Goal: Transaction & Acquisition: Purchase product/service

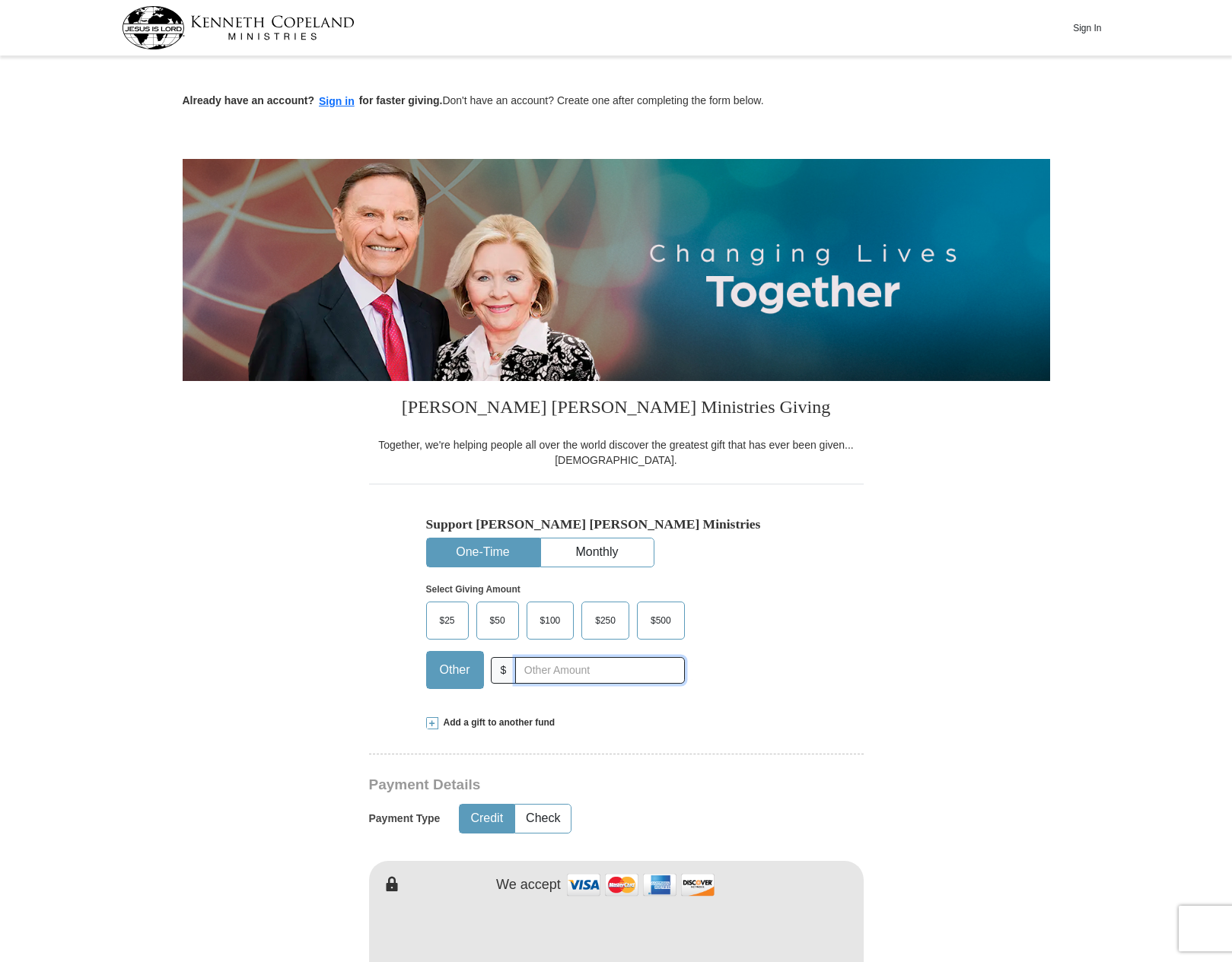
click at [556, 667] on input "text" at bounding box center [600, 670] width 169 height 27
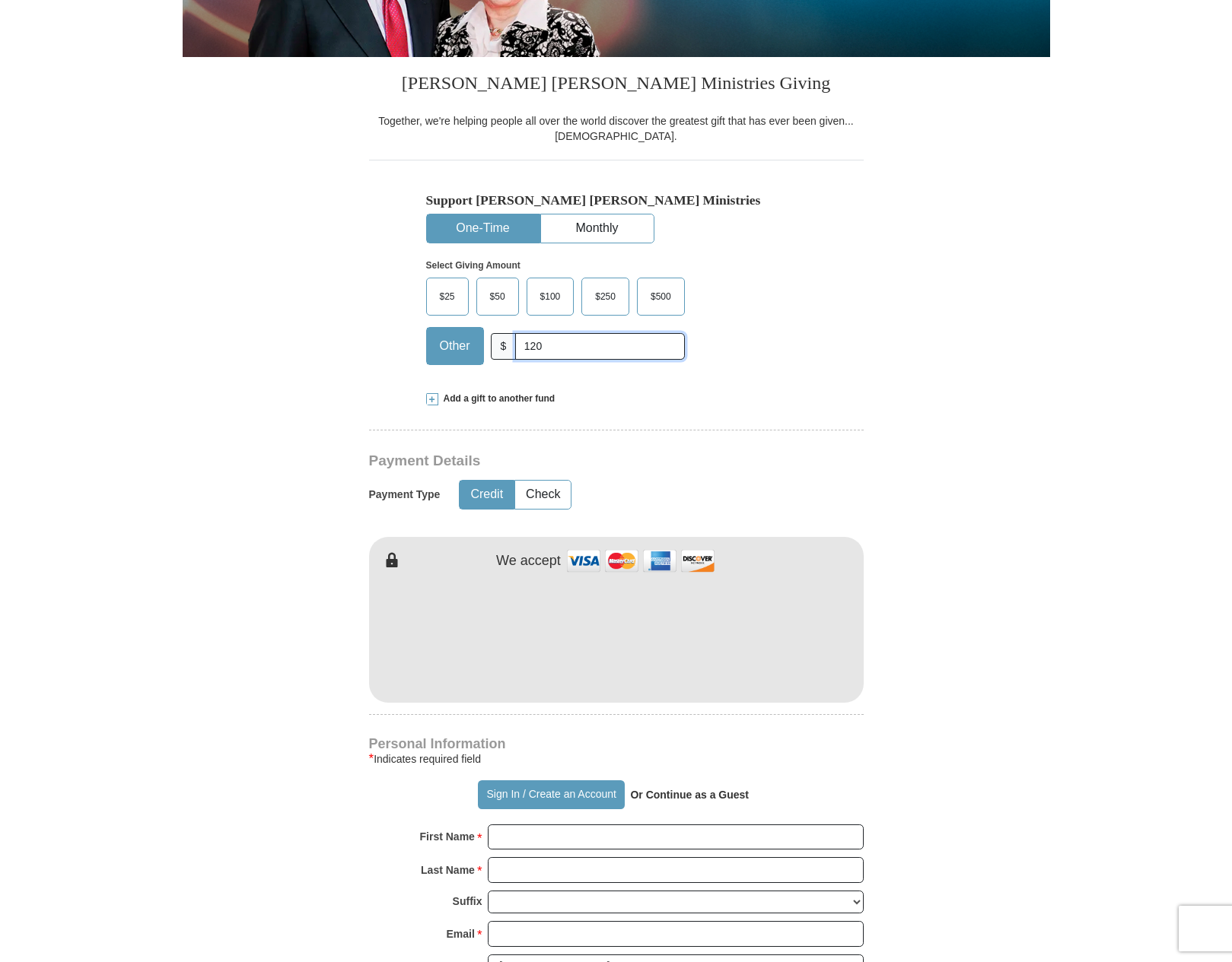
scroll to position [437, 0]
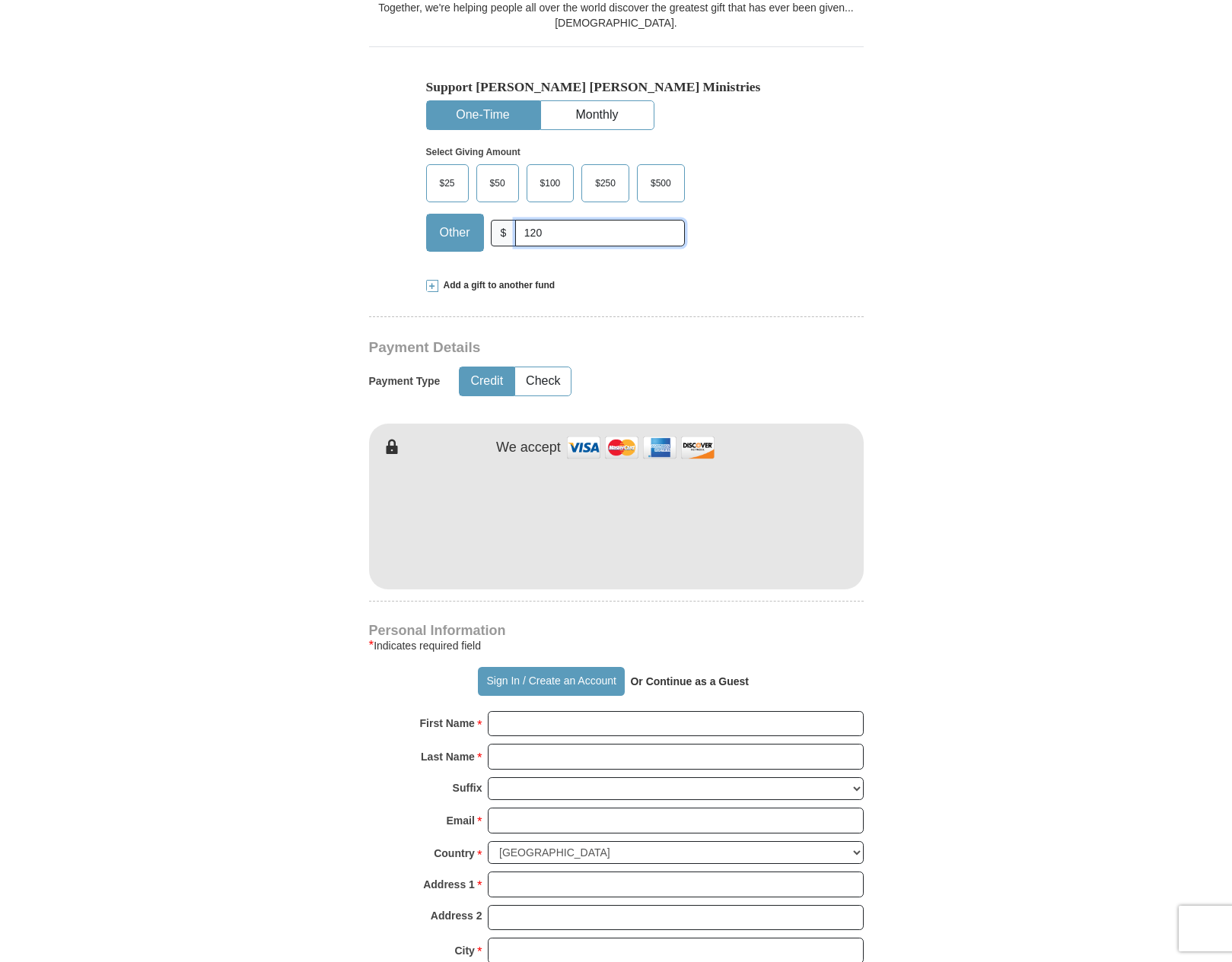
type input "120"
click at [660, 272] on div "Kenneth Copeland Ministries Giving Together, we're helping people all over the …" at bounding box center [617, 716] width 495 height 1545
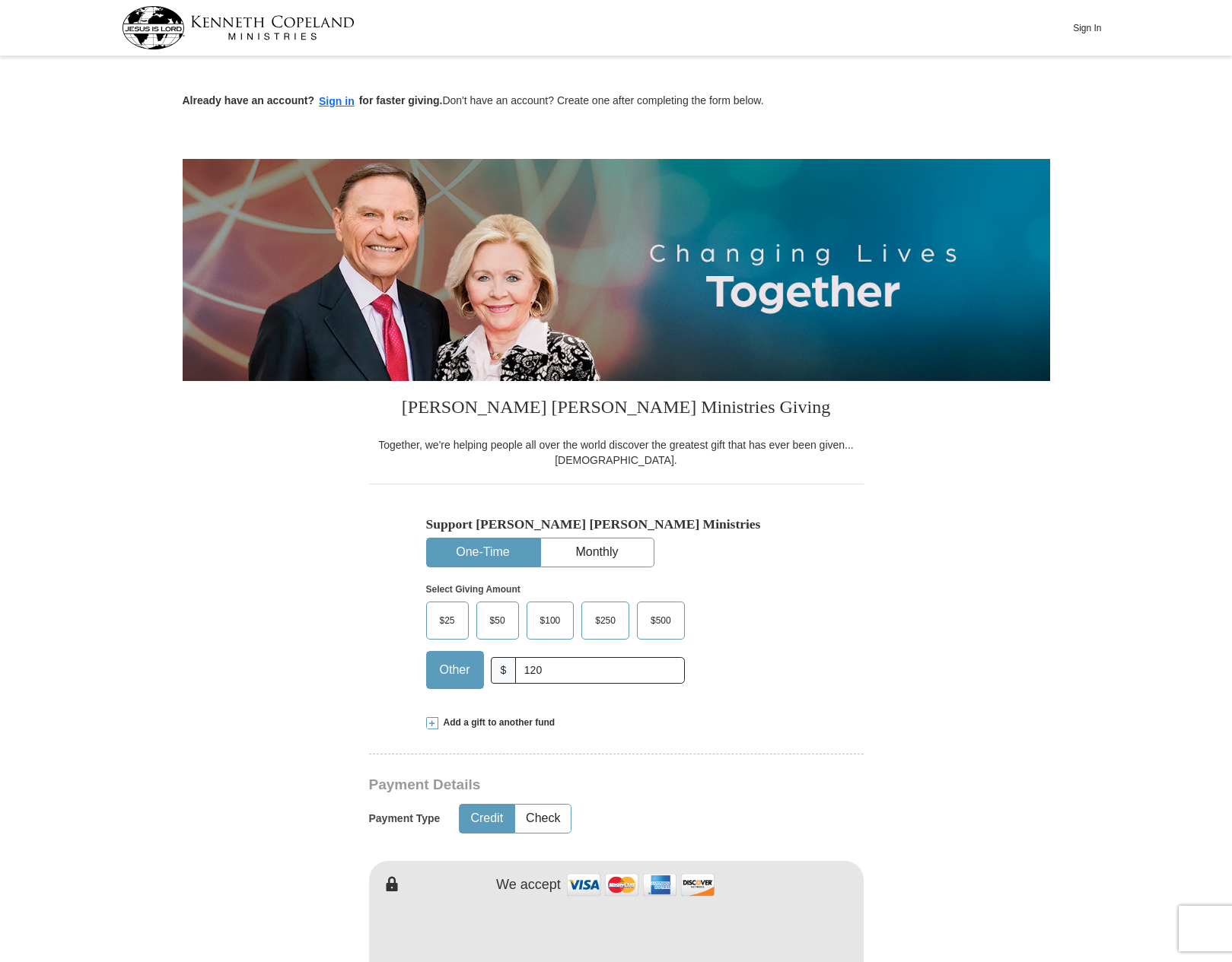
scroll to position [435, 0]
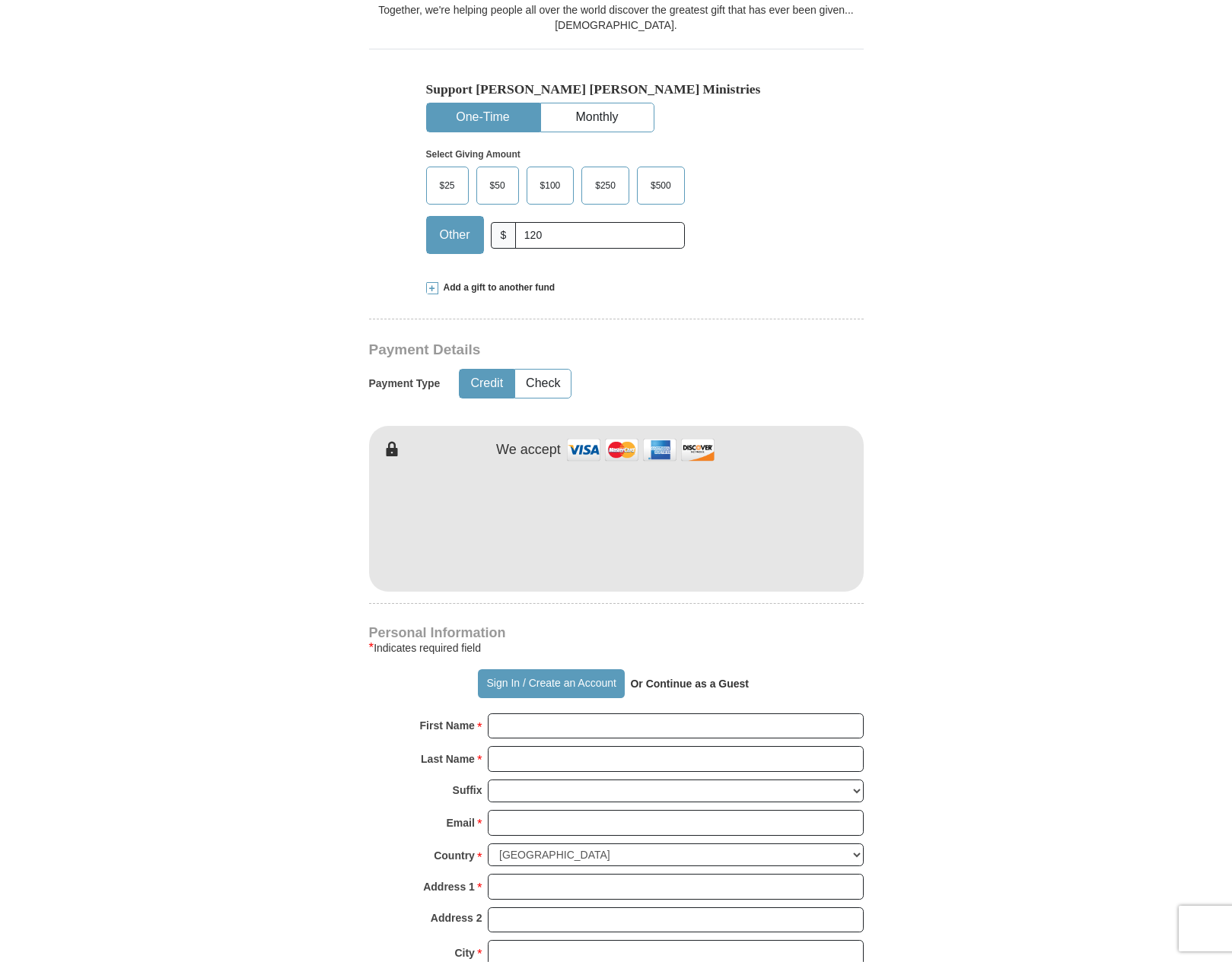
type input "120"
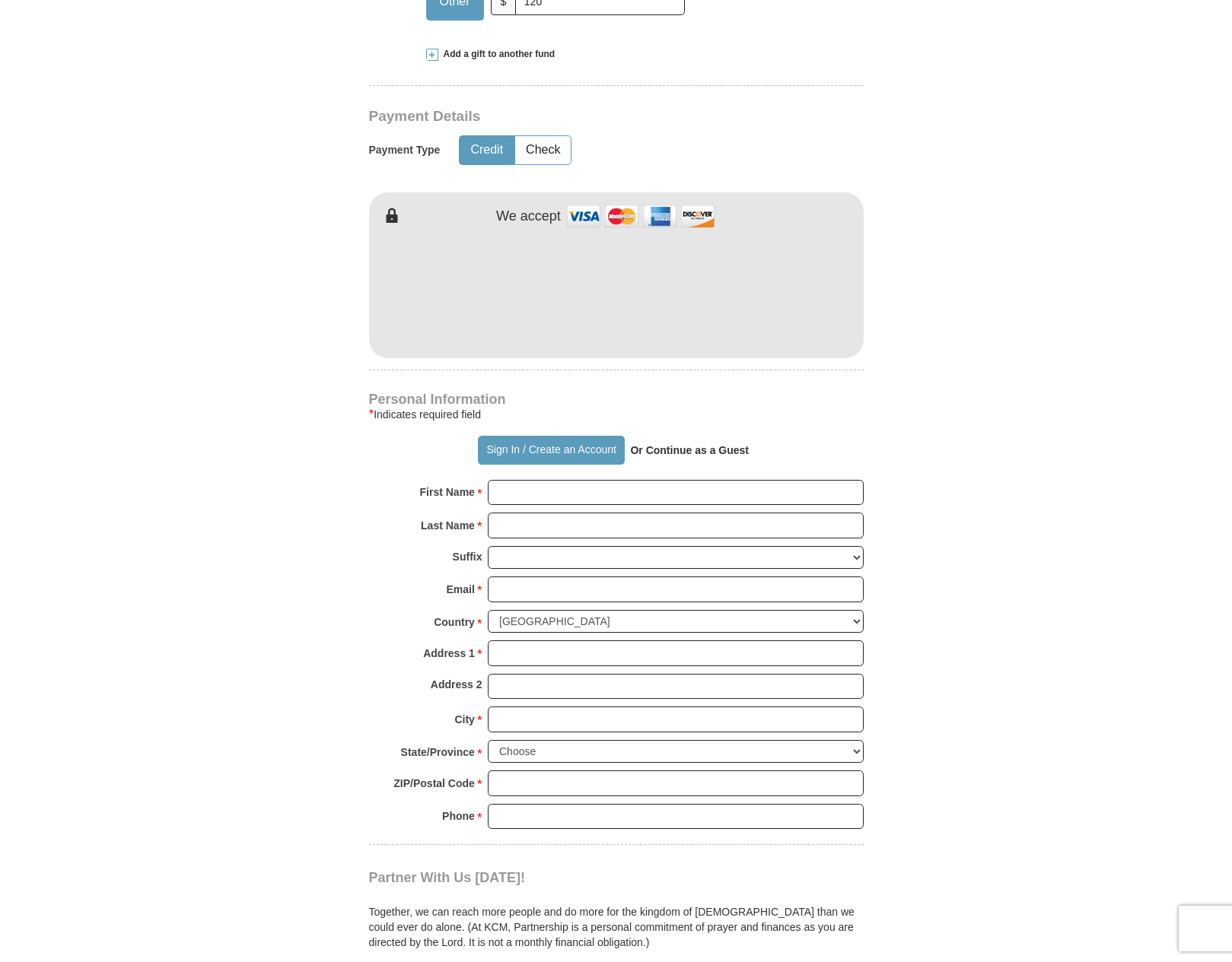
scroll to position [798, 0]
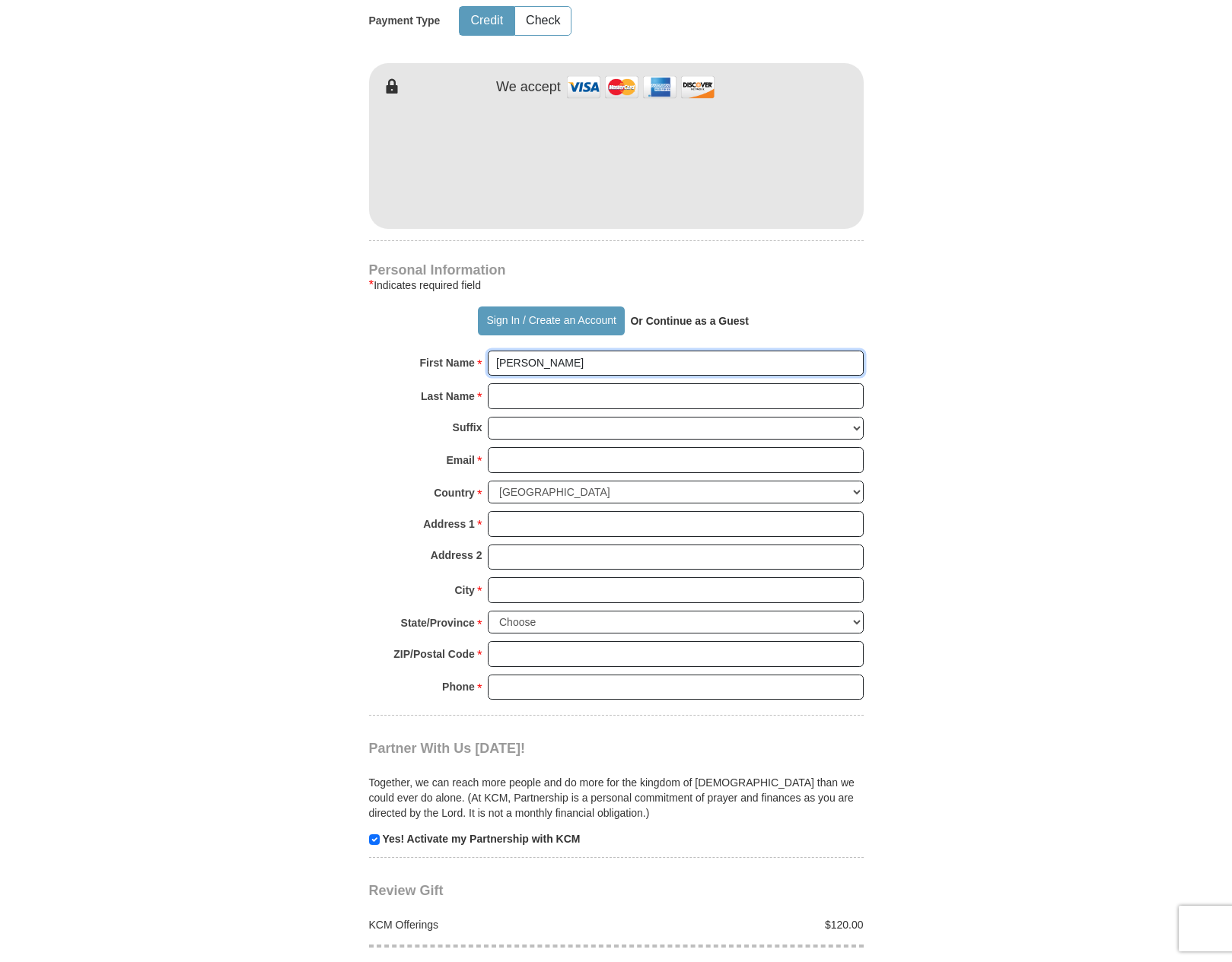
type input "[PERSON_NAME]"
type input "t"
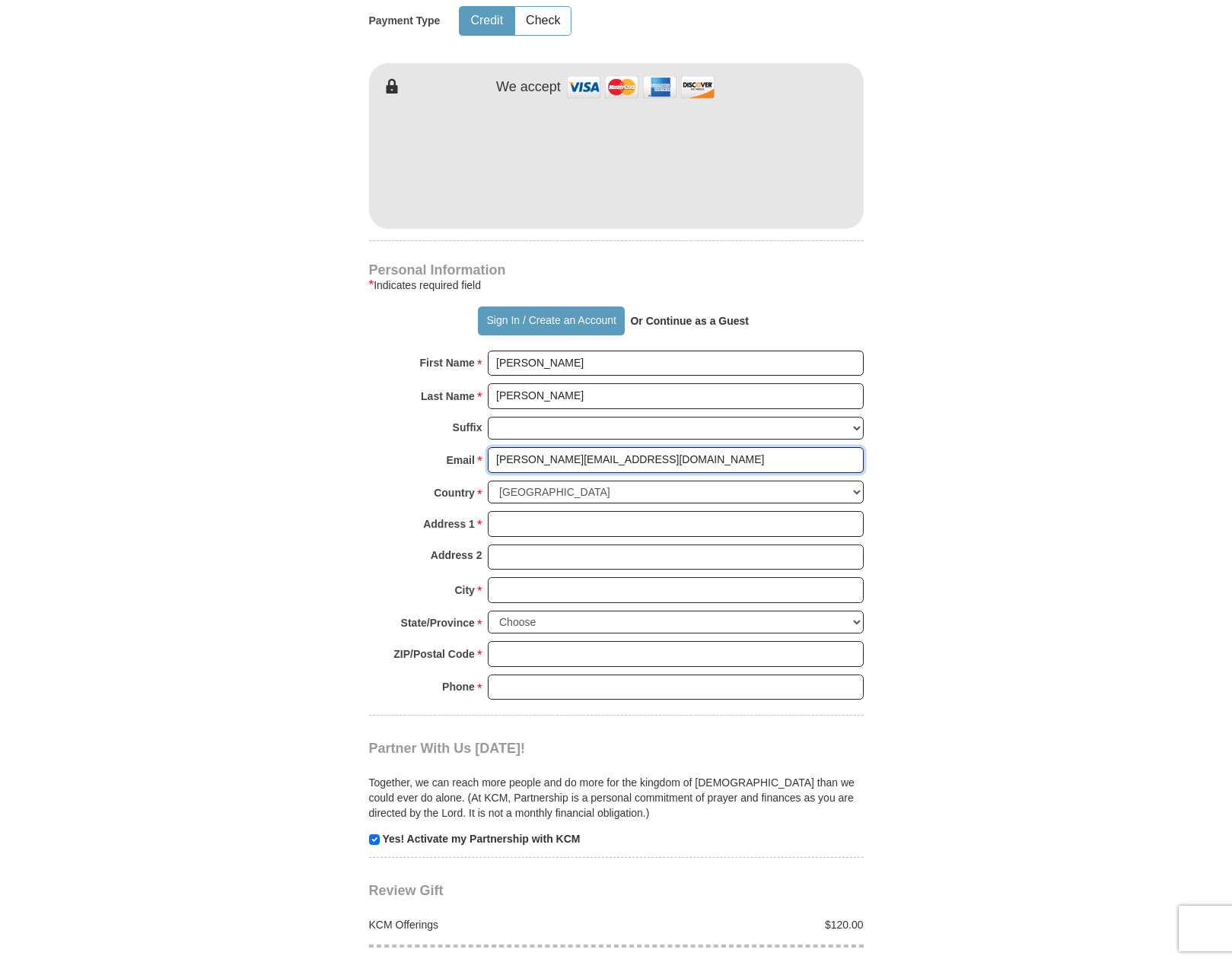
type input "[PERSON_NAME][EMAIL_ADDRESS][DOMAIN_NAME]"
click at [551, 511] on input "Address 1 *" at bounding box center [676, 524] width 376 height 26
type input "[STREET_ADDRESS]"
type input "B"
type input "Trophy Club"
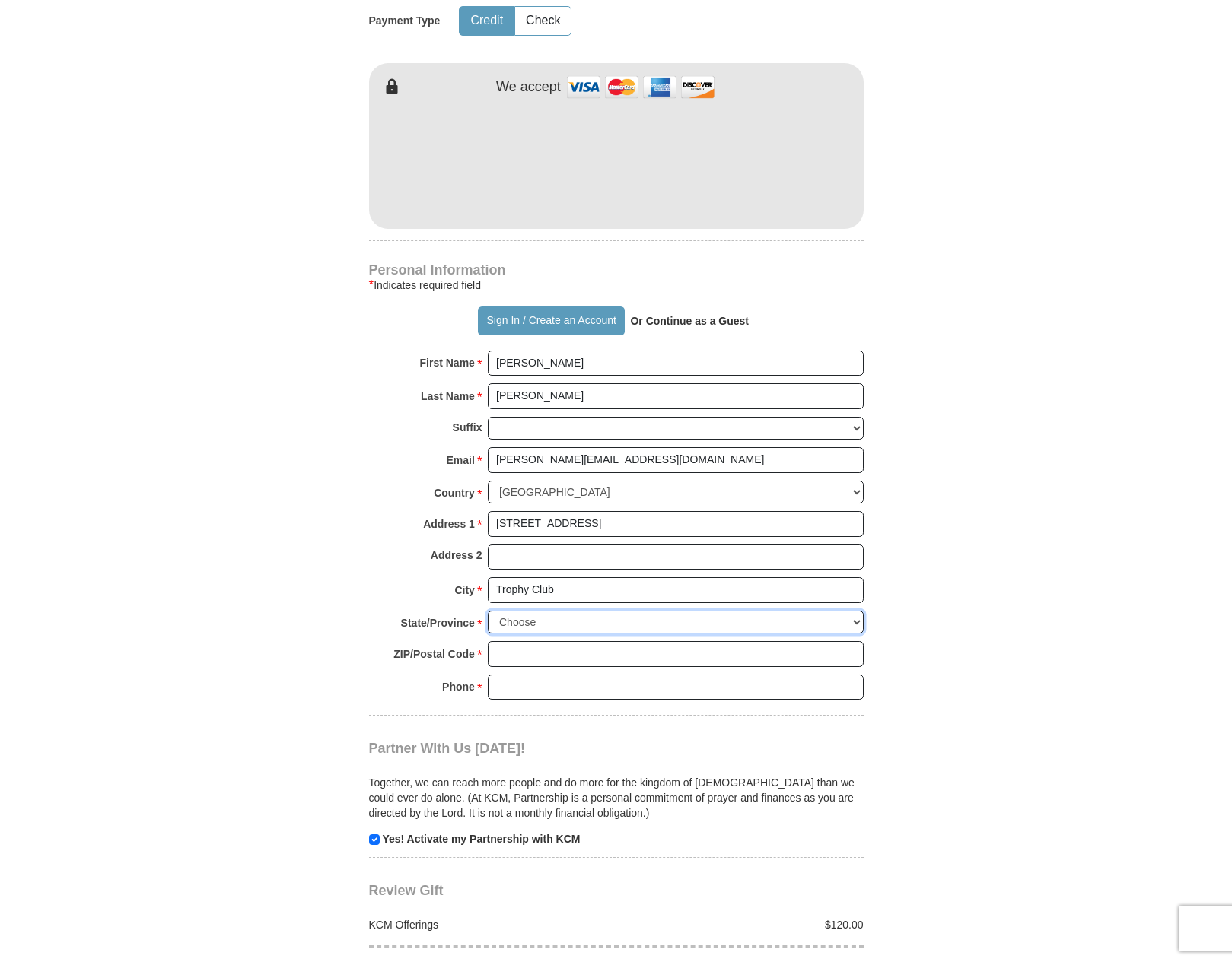
select select "[GEOGRAPHIC_DATA]"
type input "76262"
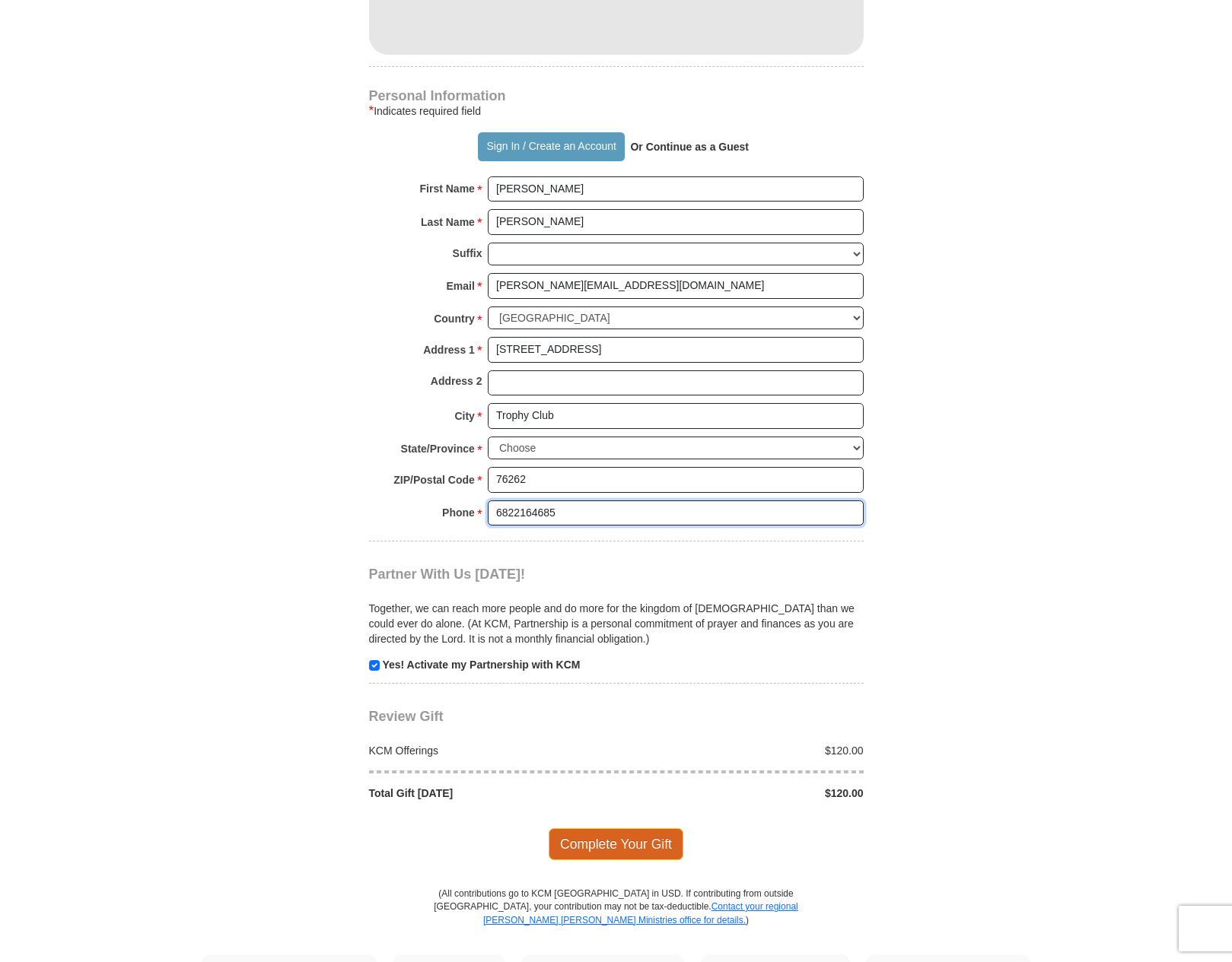
type input "6822164685"
click at [631, 828] on span "Complete Your Gift" at bounding box center [615, 844] width 135 height 32
